Goal: Feedback & Contribution: Submit feedback/report problem

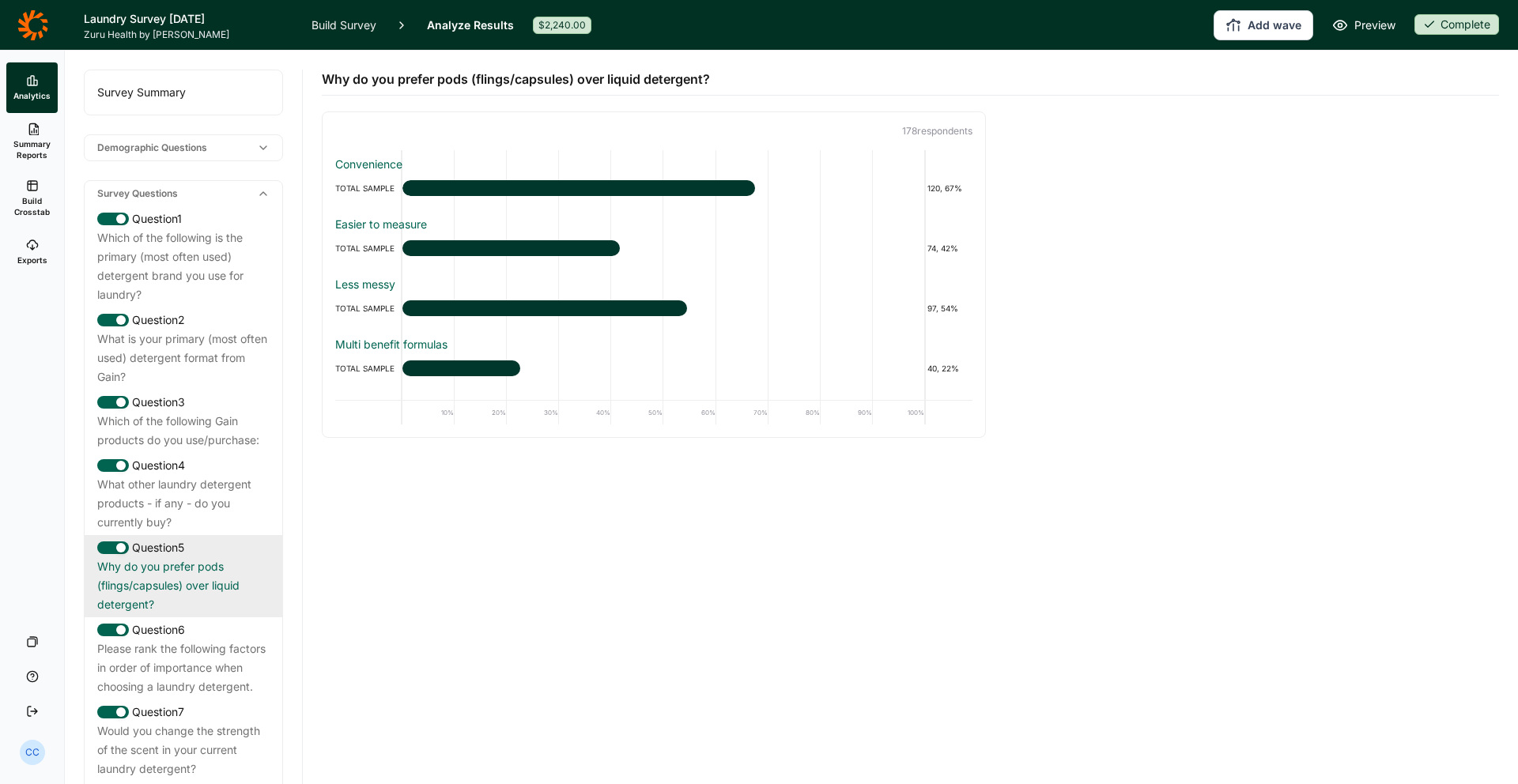
scroll to position [232, 0]
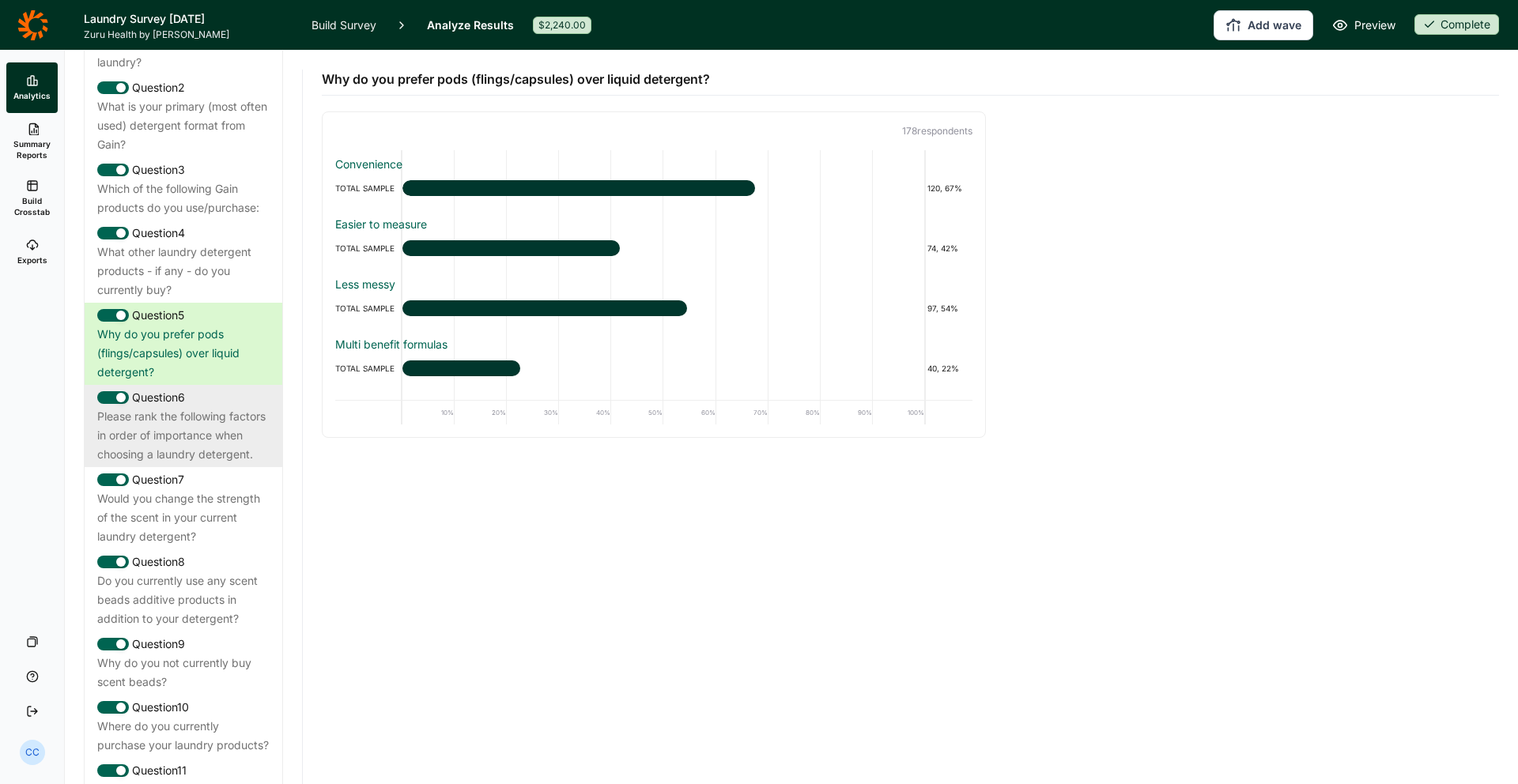
click at [237, 409] on div "Please rank the following factors in order of importance when choosing a laundr…" at bounding box center [183, 435] width 172 height 57
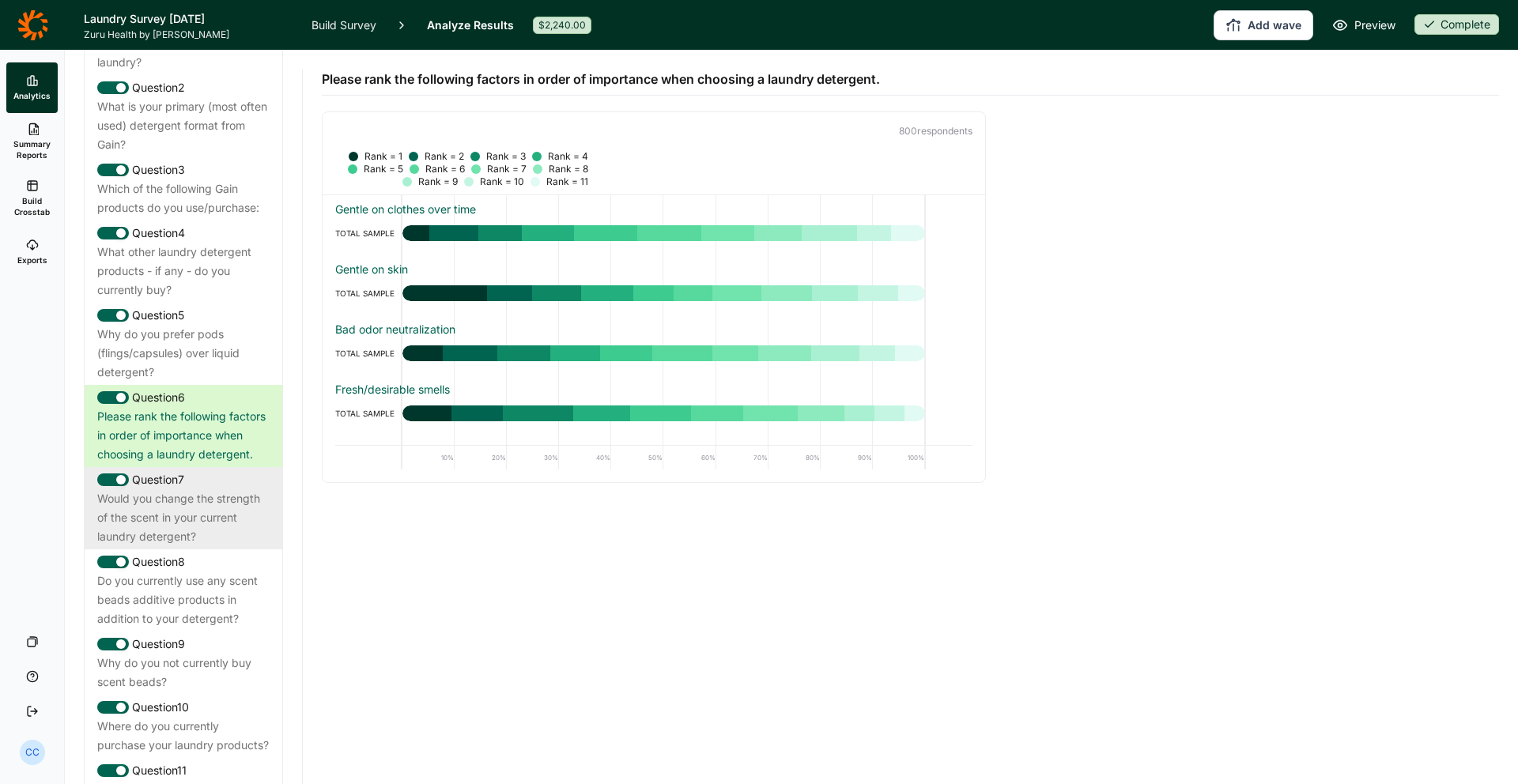
click at [186, 492] on div "Would you change the strength of the scent in your current laundry detergent?" at bounding box center [183, 517] width 172 height 57
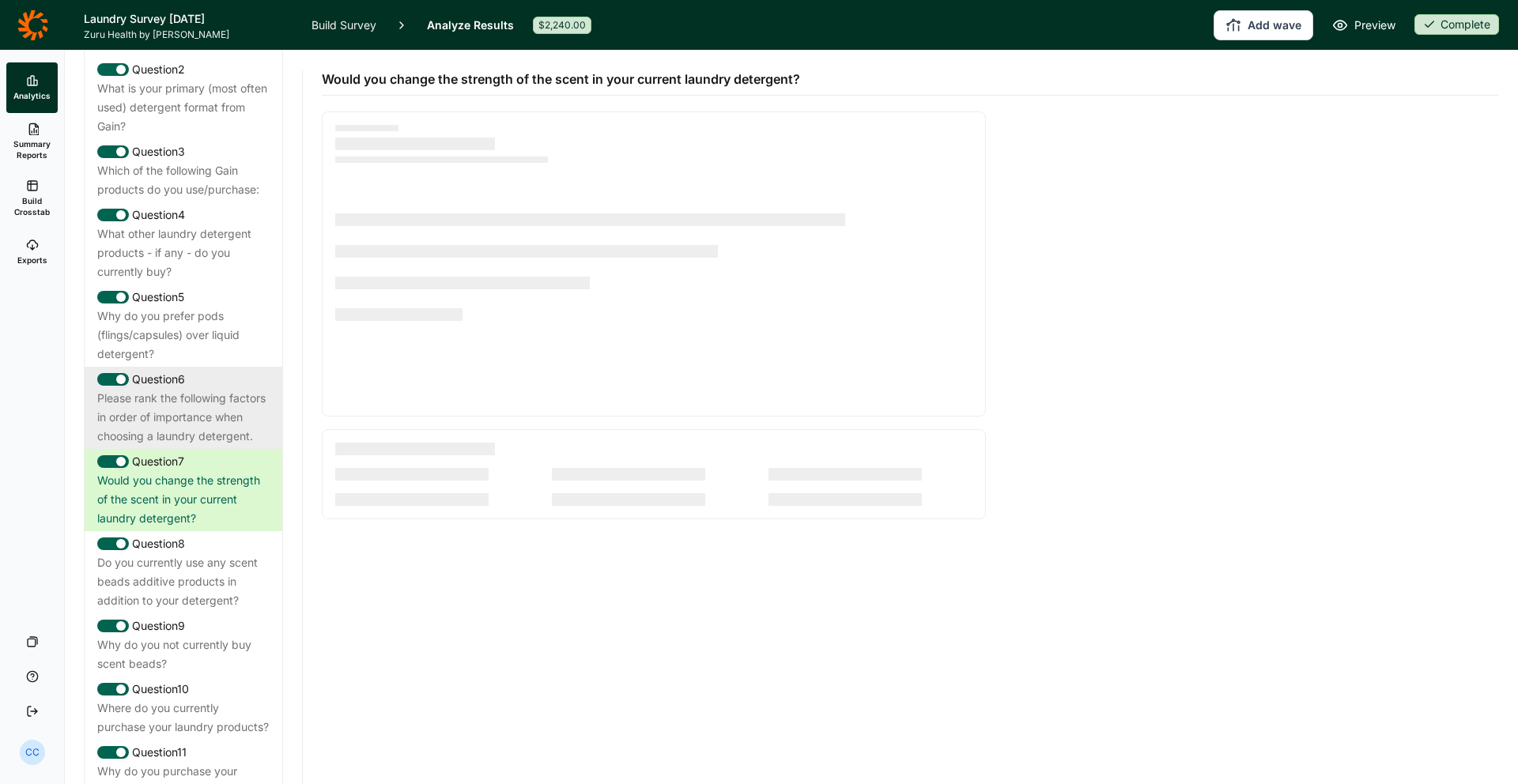
scroll to position [254, 0]
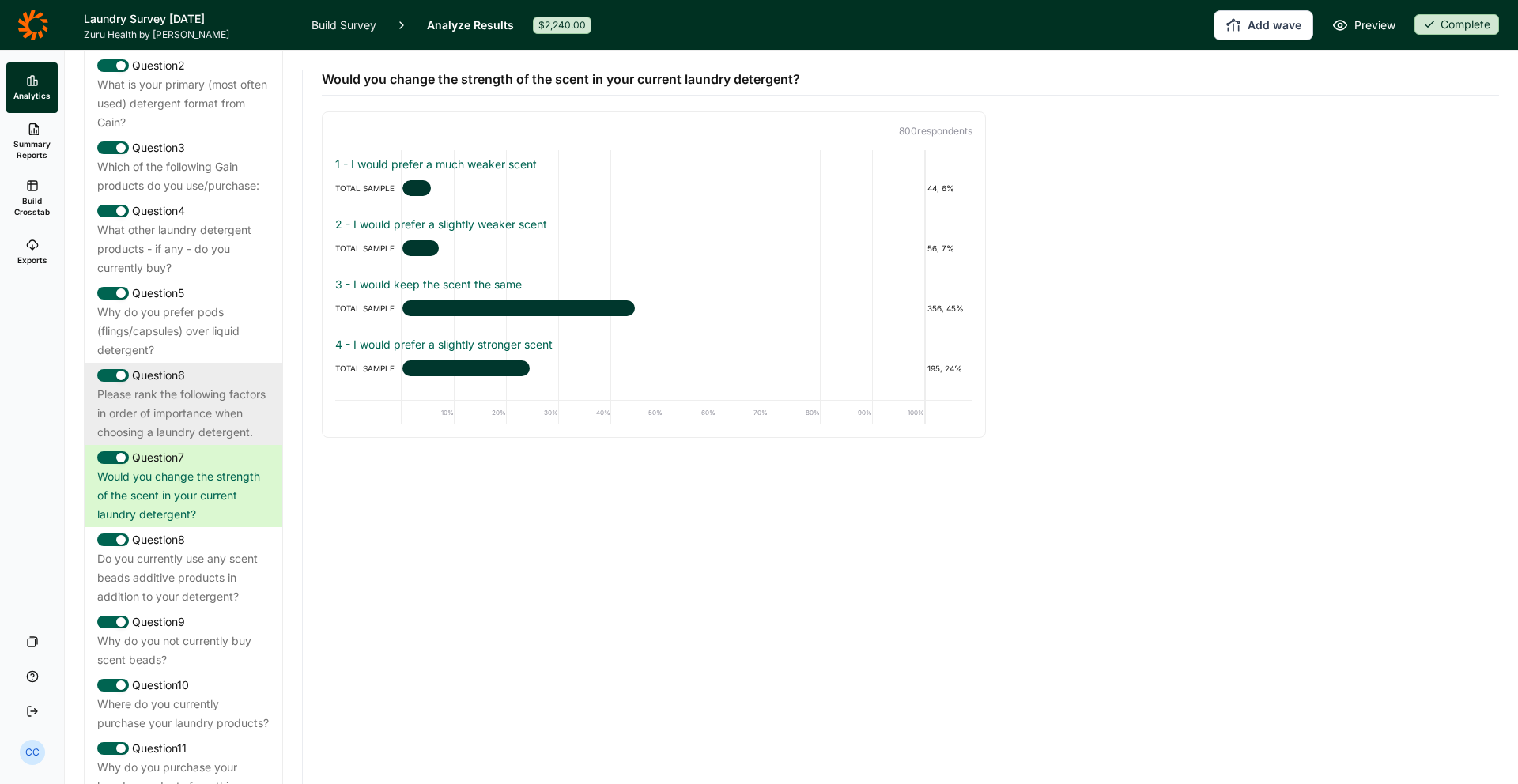
click at [223, 423] on div "Please rank the following factors in order of importance when choosing a laundr…" at bounding box center [183, 414] width 172 height 57
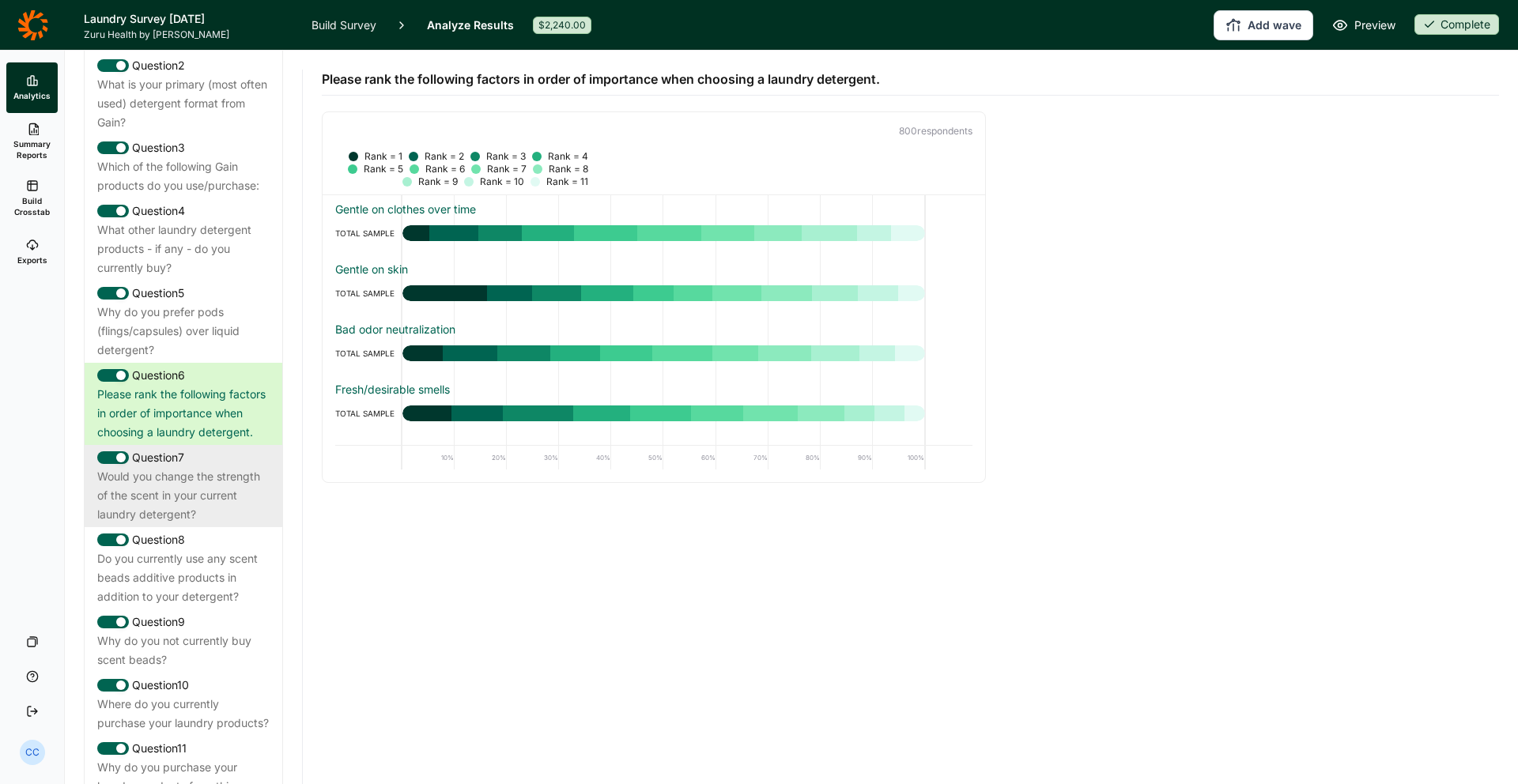
click at [222, 501] on div "Would you change the strength of the scent in your current laundry detergent?" at bounding box center [183, 496] width 172 height 57
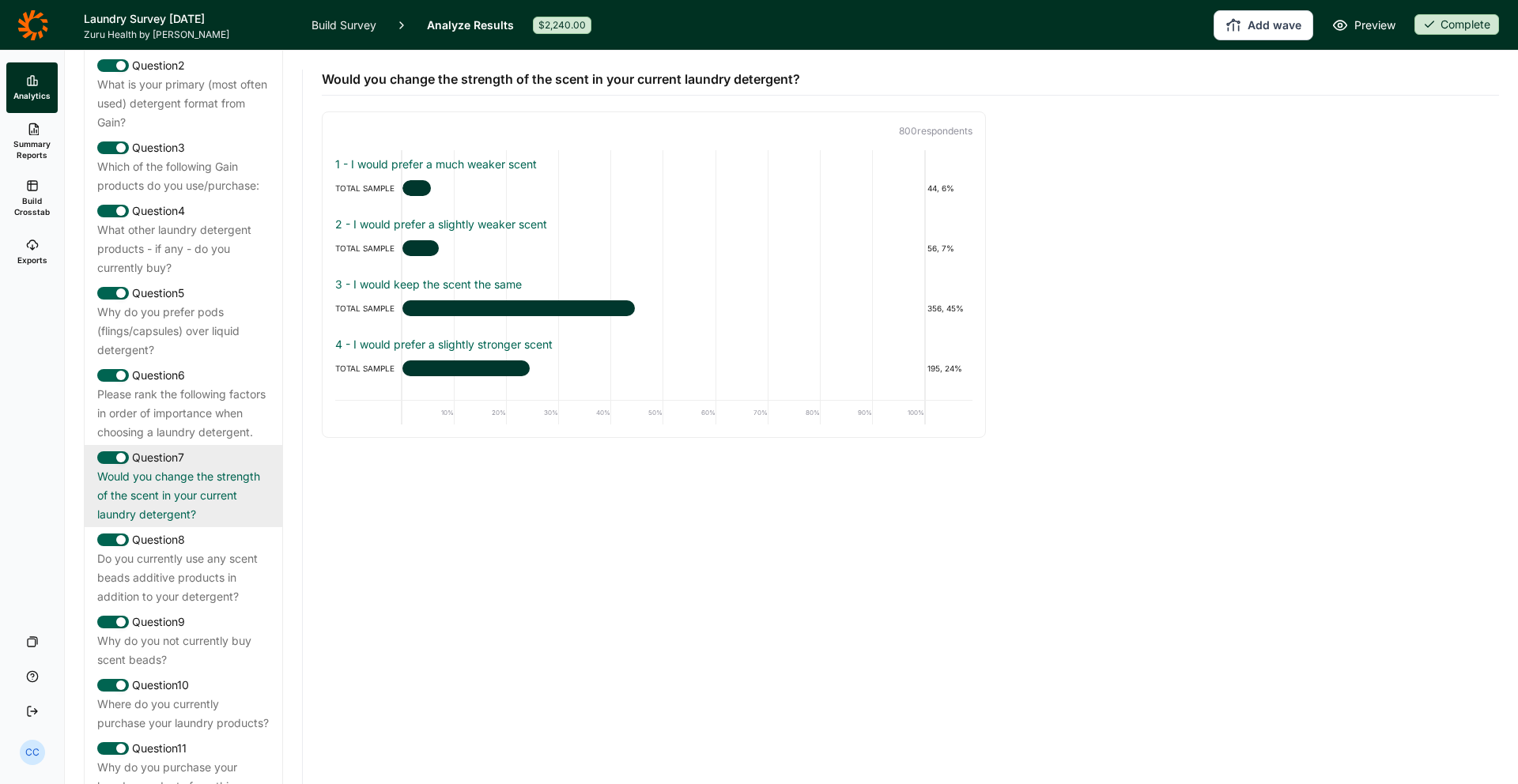
click at [225, 451] on div "Question 7" at bounding box center [183, 457] width 172 height 19
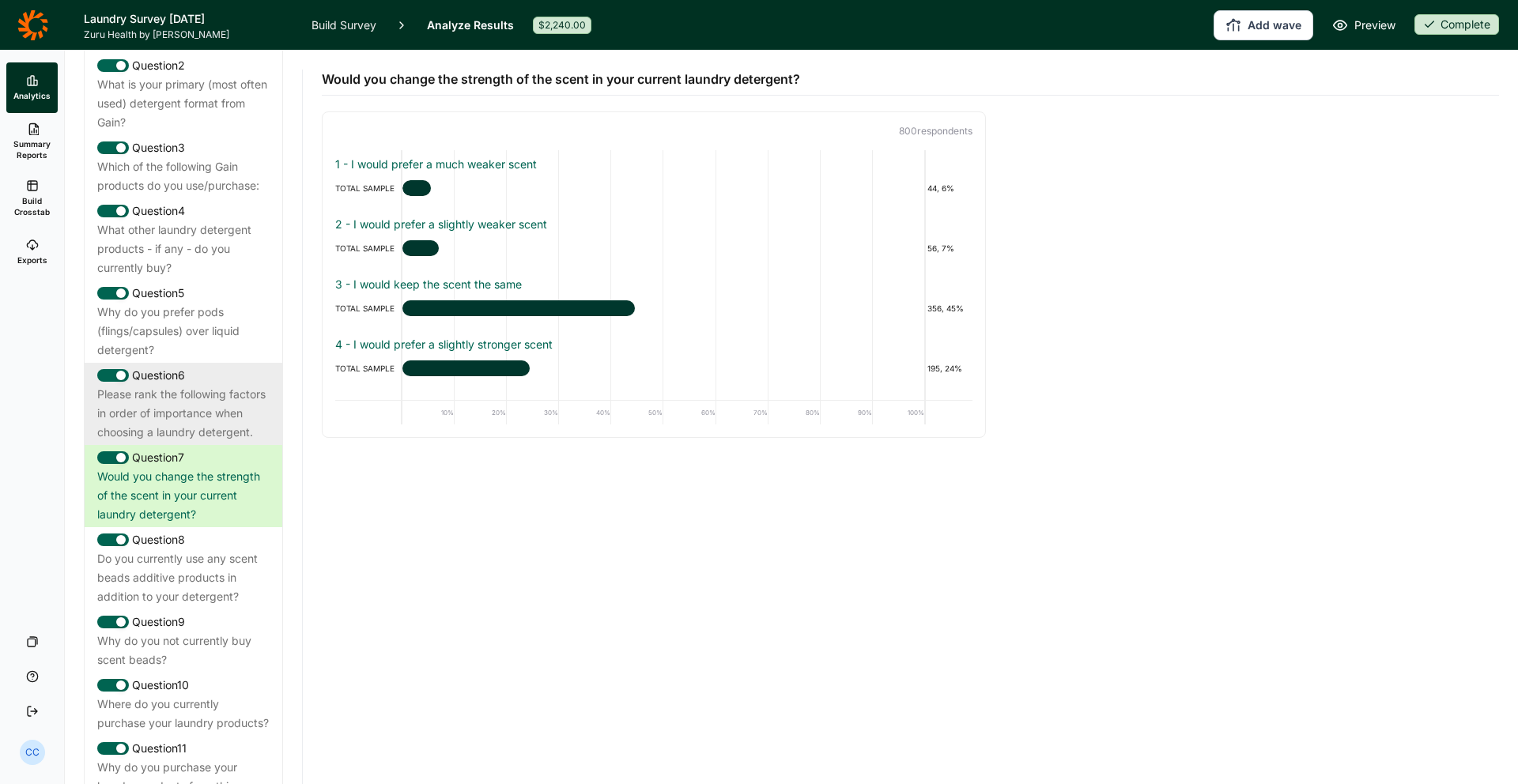
click at [217, 435] on div "Please rank the following factors in order of importance when choosing a laundr…" at bounding box center [183, 414] width 172 height 57
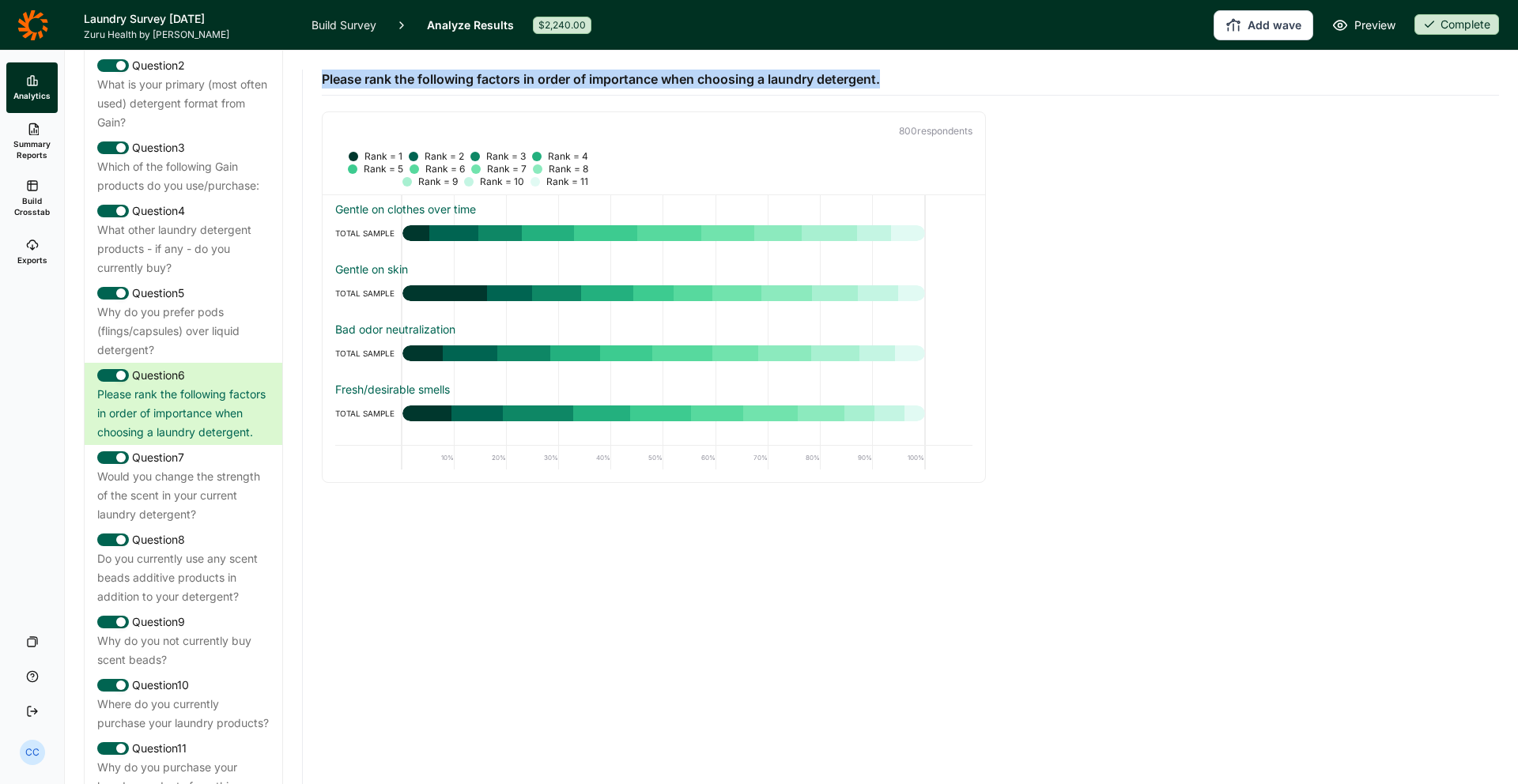
drag, startPoint x: 911, startPoint y: 79, endPoint x: 323, endPoint y: 88, distance: 588.1
click at [323, 88] on div "Please rank the following factors in order of importance when choosing a laundr…" at bounding box center [910, 74] width 1177 height 45
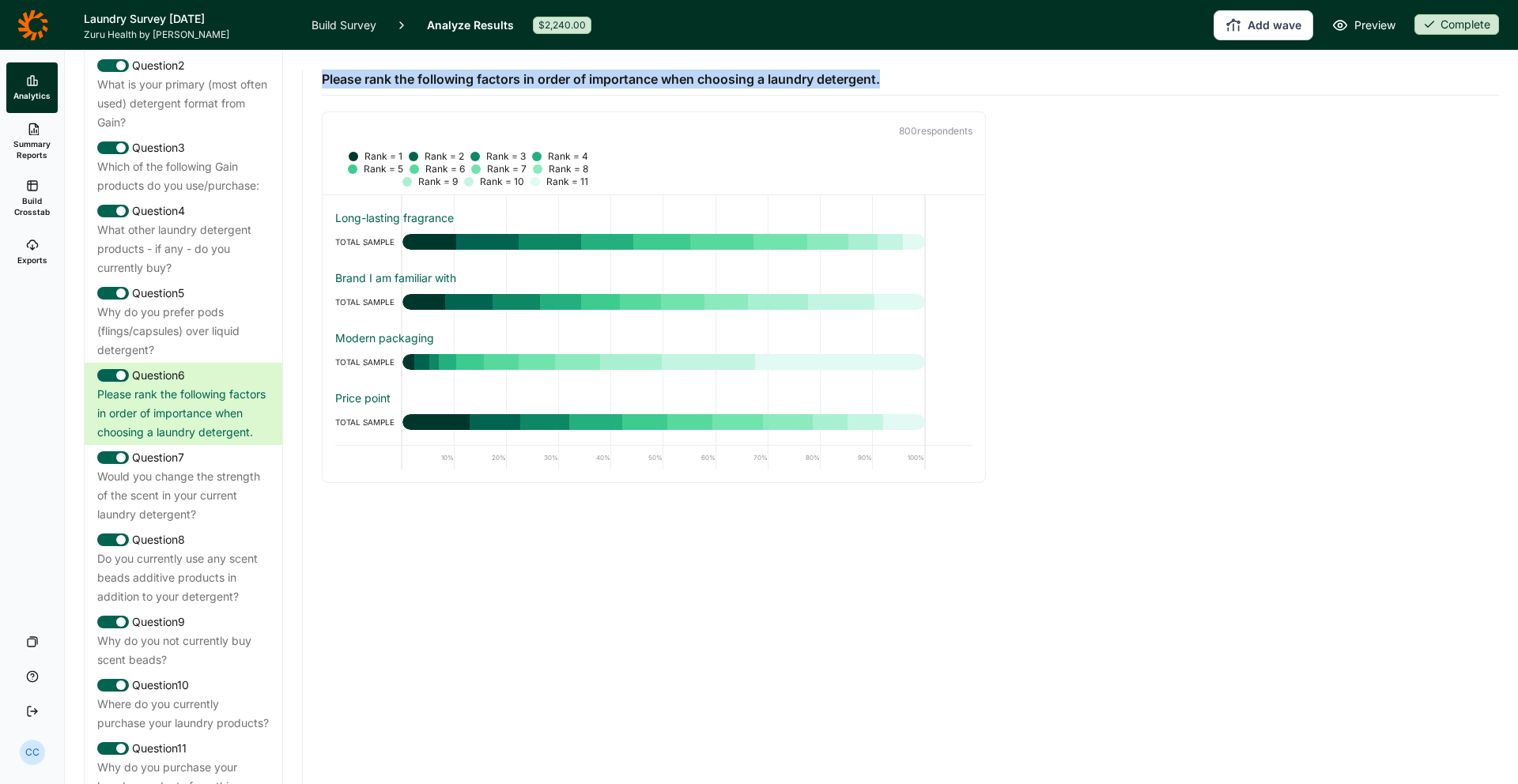
scroll to position [0, 0]
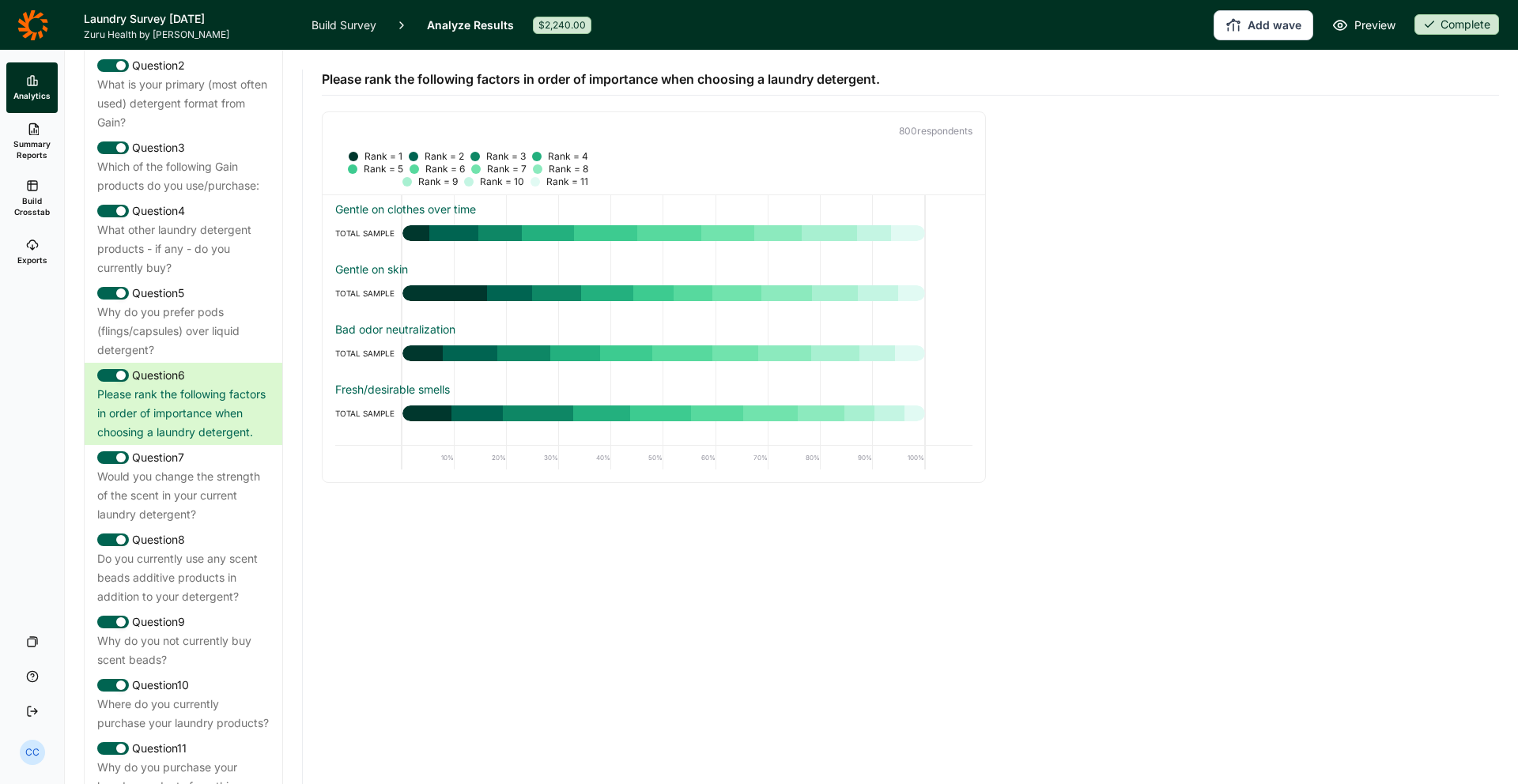
click at [428, 233] on div at bounding box center [415, 233] width 27 height 16
click at [425, 233] on div at bounding box center [415, 233] width 27 height 16
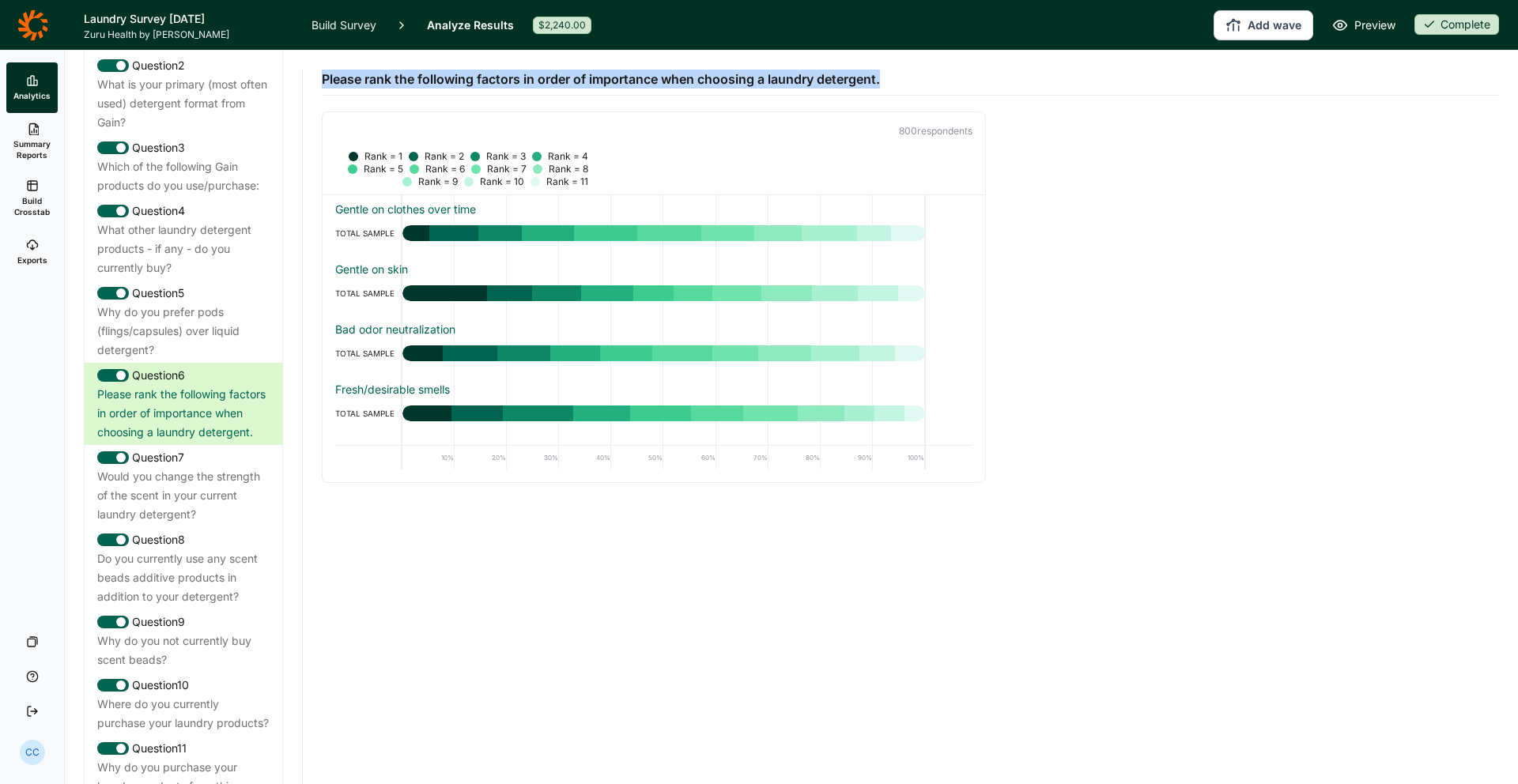
drag, startPoint x: 912, startPoint y: 69, endPoint x: 320, endPoint y: 79, distance: 592.1
click at [320, 79] on div "Please rank the following factors in order of importance when choosing a laundr…" at bounding box center [909, 418] width 1215 height 734
copy span "Please rank the following factors in order of importance when choosing a laundr…"
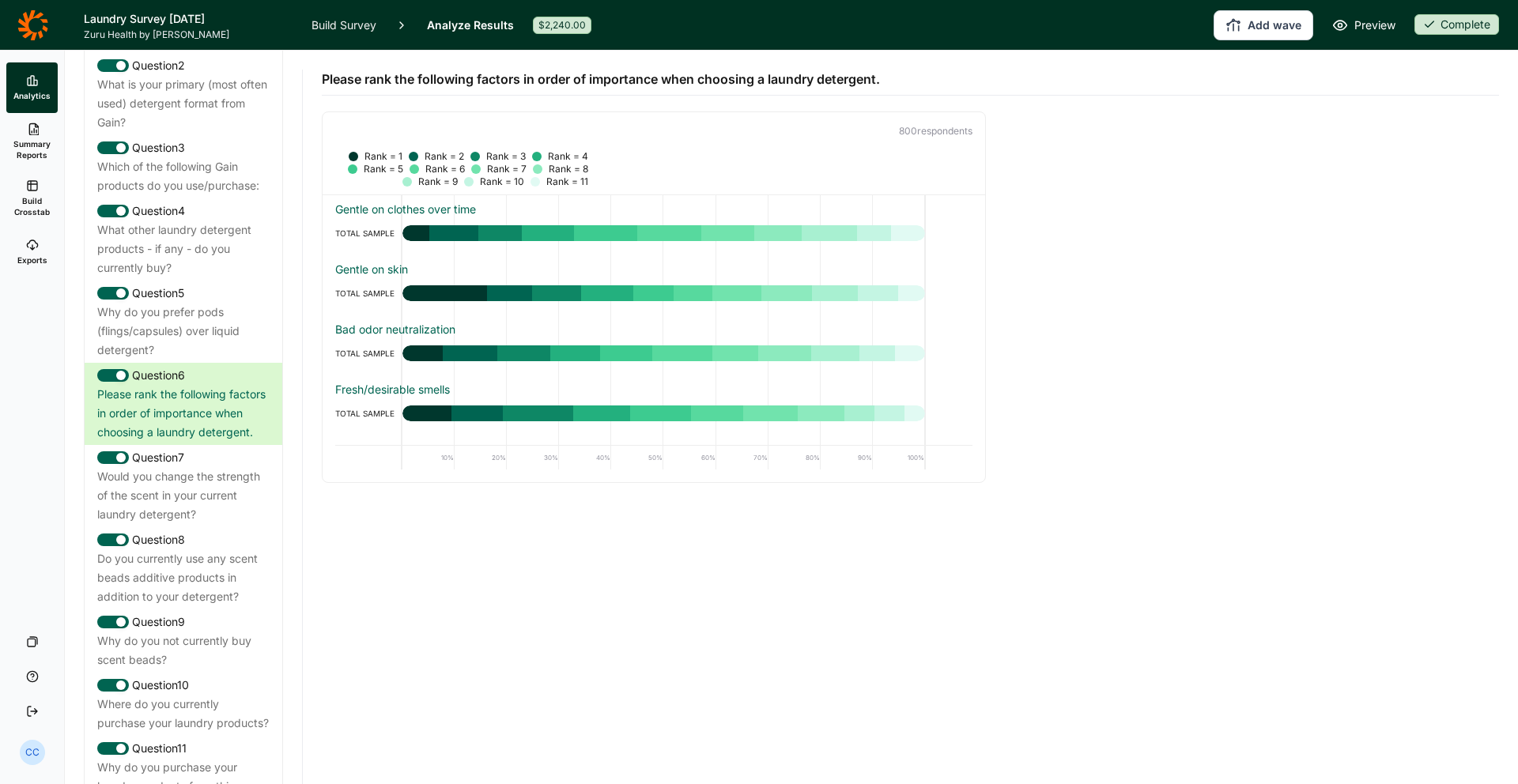
click at [332, 95] on div "Please rank the following factors in order of importance when choosing a laundr…" at bounding box center [910, 267] width 1177 height 432
